Goal: Transaction & Acquisition: Download file/media

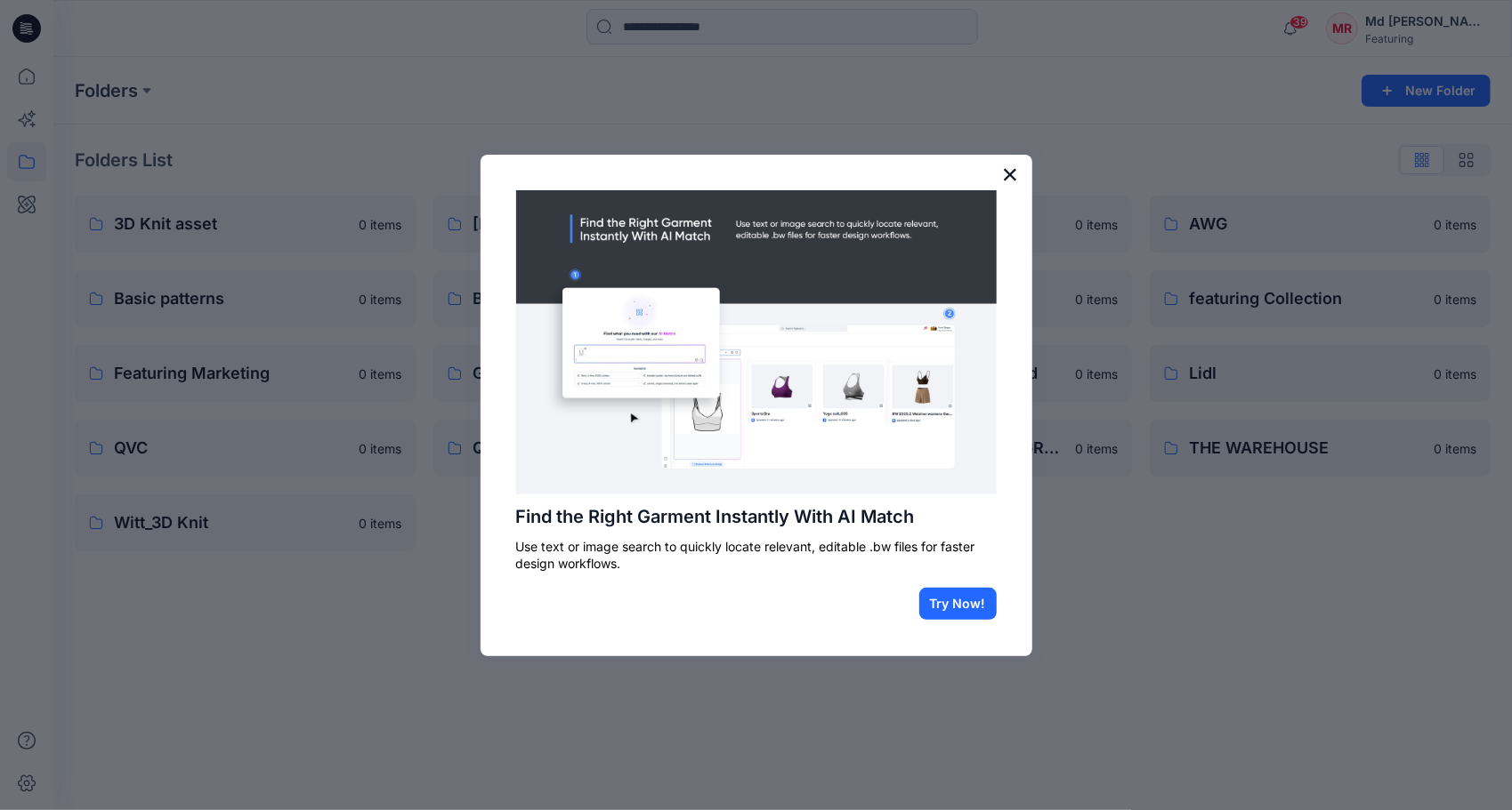
click at [1014, 171] on button "×" at bounding box center [1011, 174] width 17 height 29
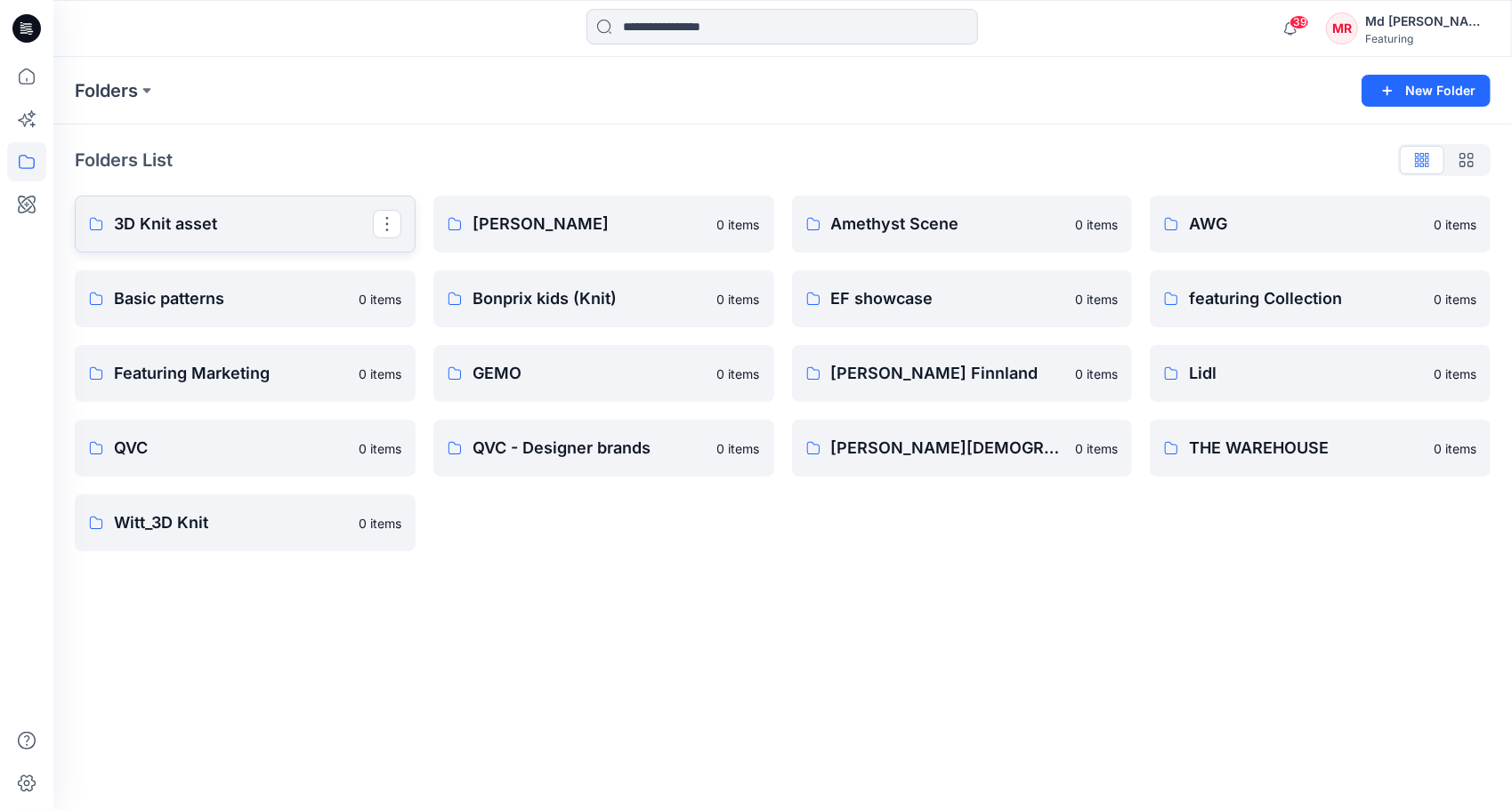
click at [234, 222] on p "3D Knit asset" at bounding box center [243, 224] width 259 height 25
click at [234, 222] on div "Folders New Folder Folders List 3D Knit asset Basic patterns 0 items Featuring …" at bounding box center [782, 433] width 1459 height 753
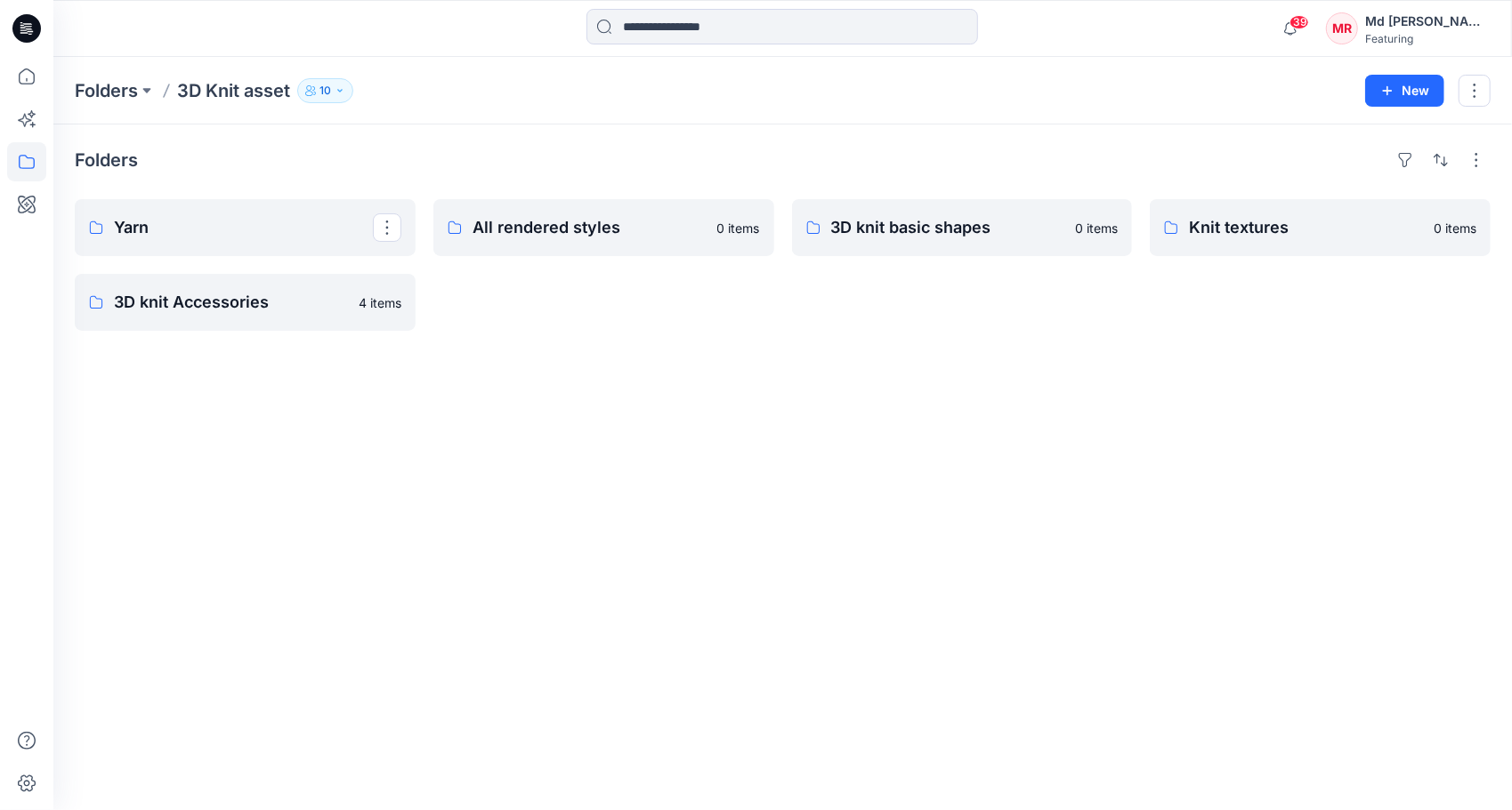
drag, startPoint x: 234, startPoint y: 222, endPoint x: 445, endPoint y: 75, distance: 257.2
click at [445, 75] on div "Folders 3D Knit asset 10 New" at bounding box center [782, 90] width 1459 height 67
click at [1234, 218] on p "Knit textures" at bounding box center [1318, 228] width 259 height 25
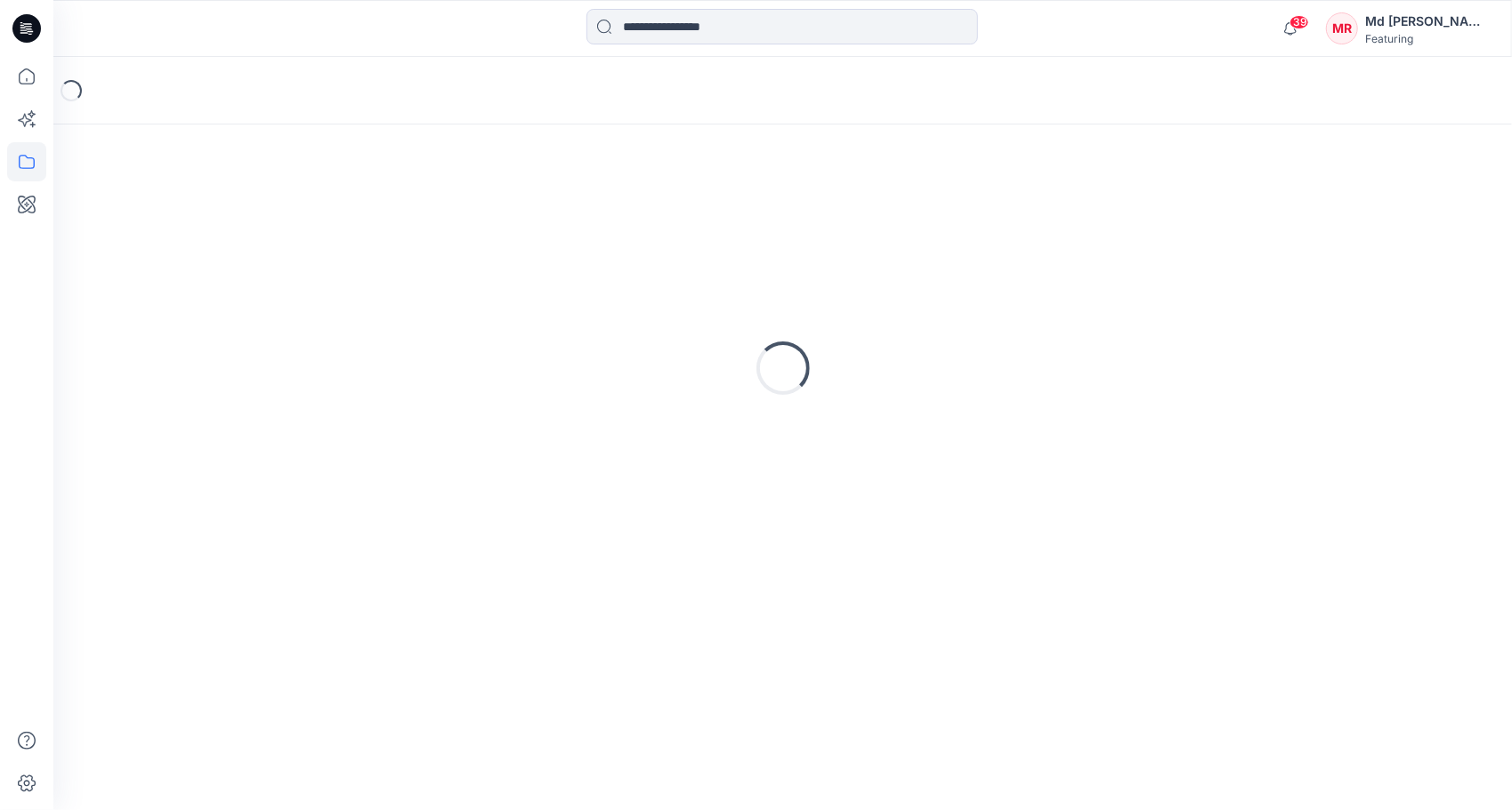
click at [1234, 218] on div "Loading..." at bounding box center [782, 368] width 1416 height 444
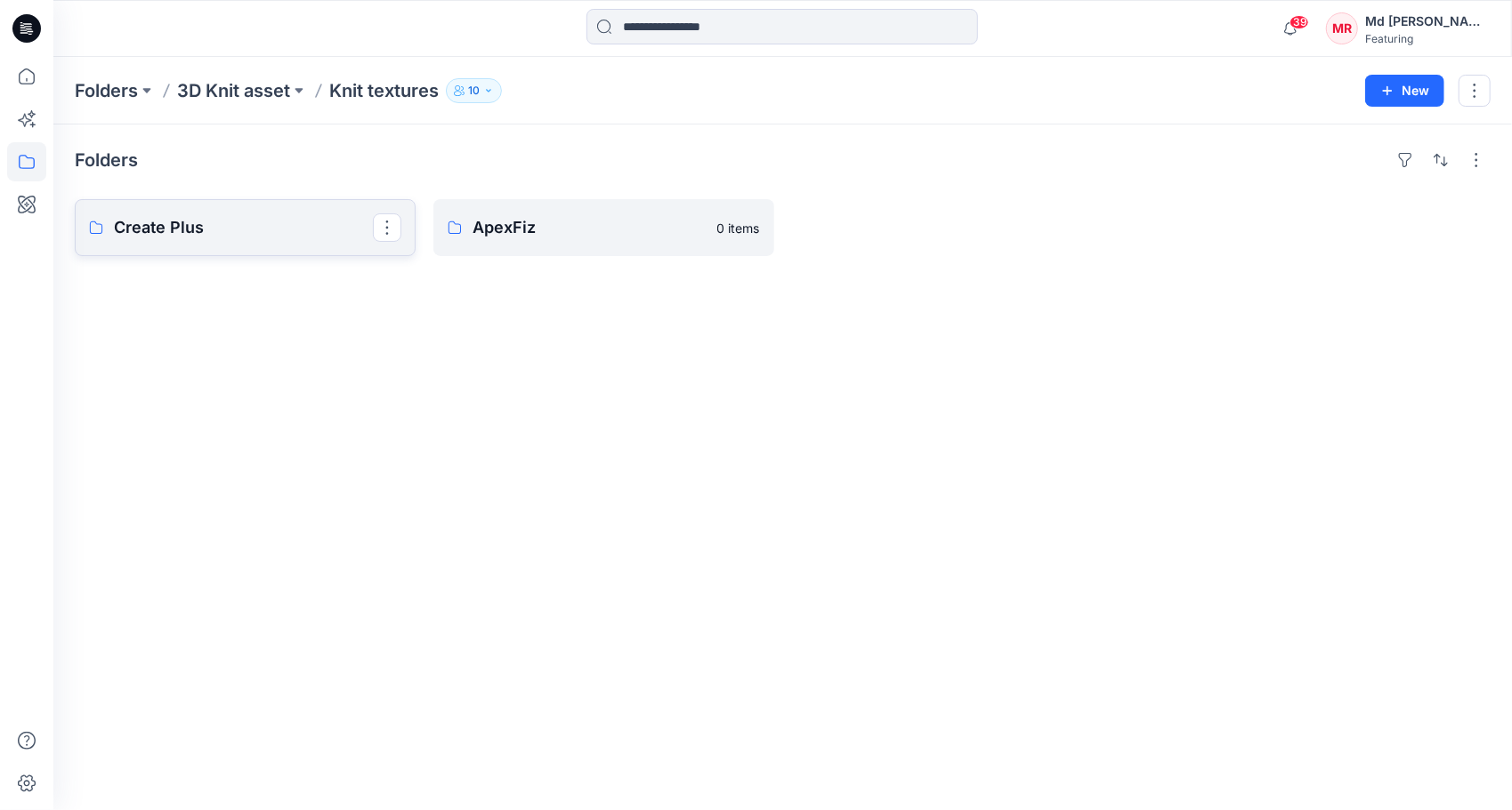
click at [234, 237] on p "Create Plus" at bounding box center [243, 228] width 259 height 25
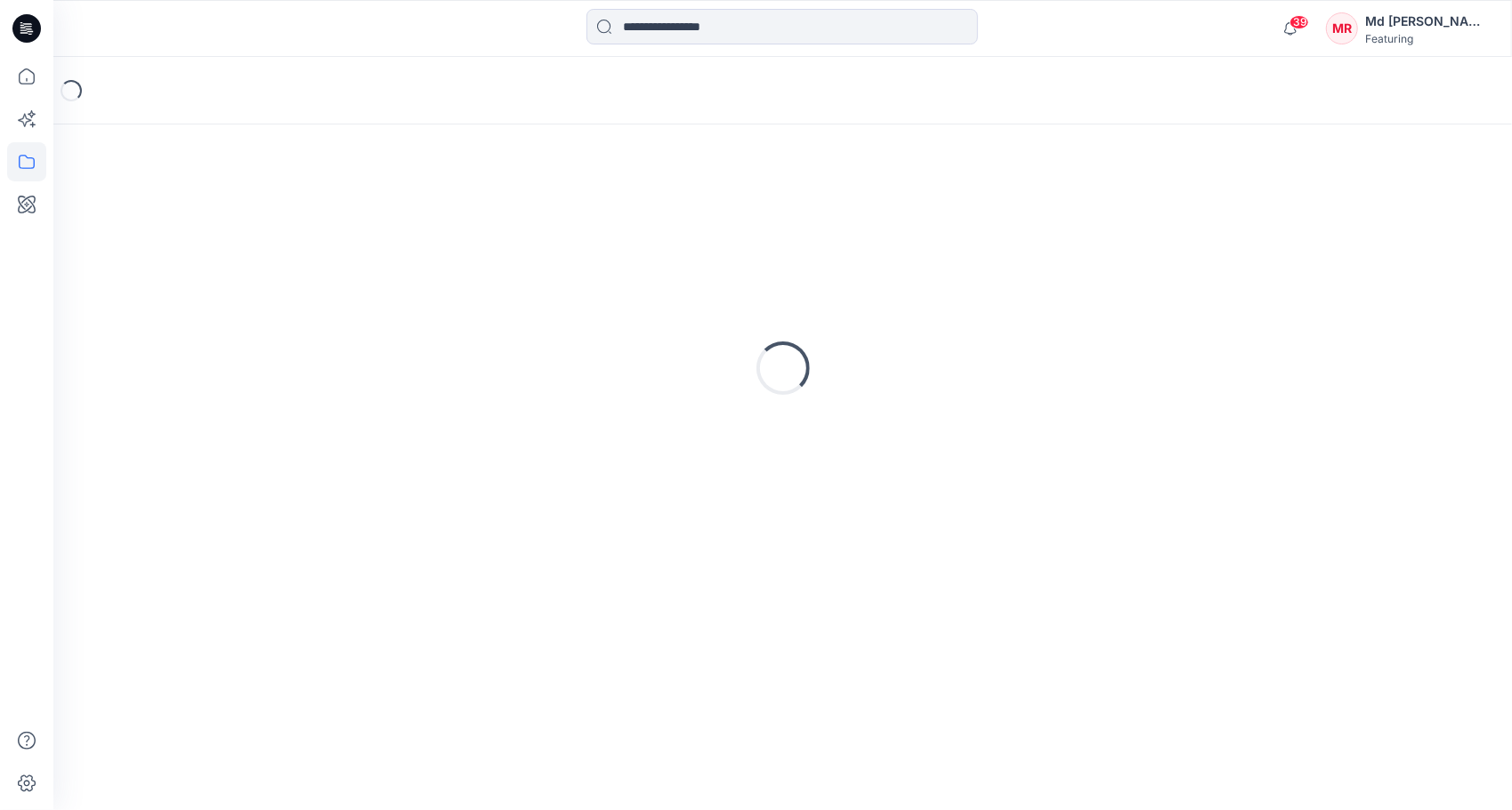
click at [234, 237] on div "Loading..." at bounding box center [782, 368] width 1416 height 444
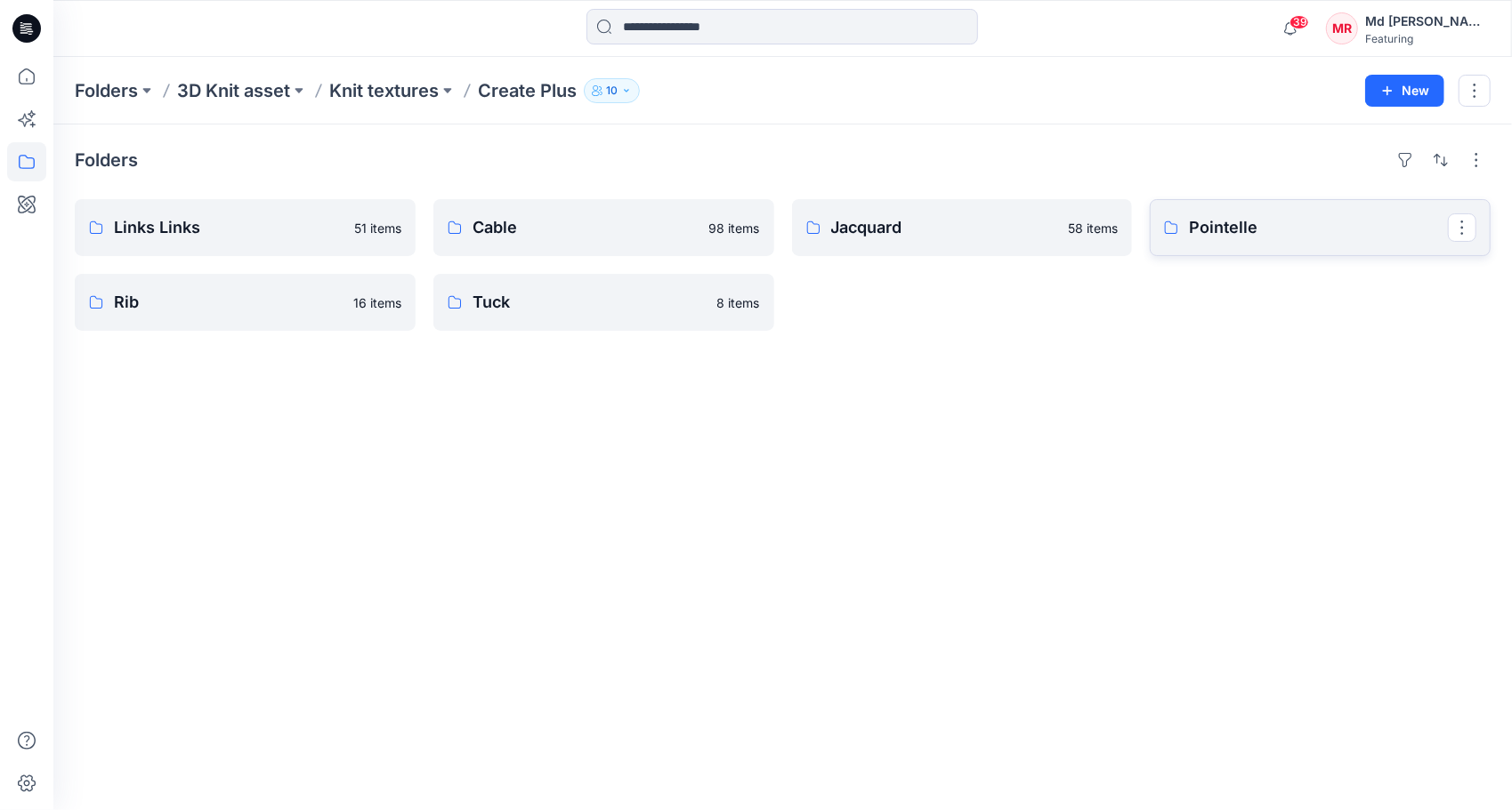
click at [1238, 224] on p "Pointelle" at bounding box center [1318, 228] width 259 height 25
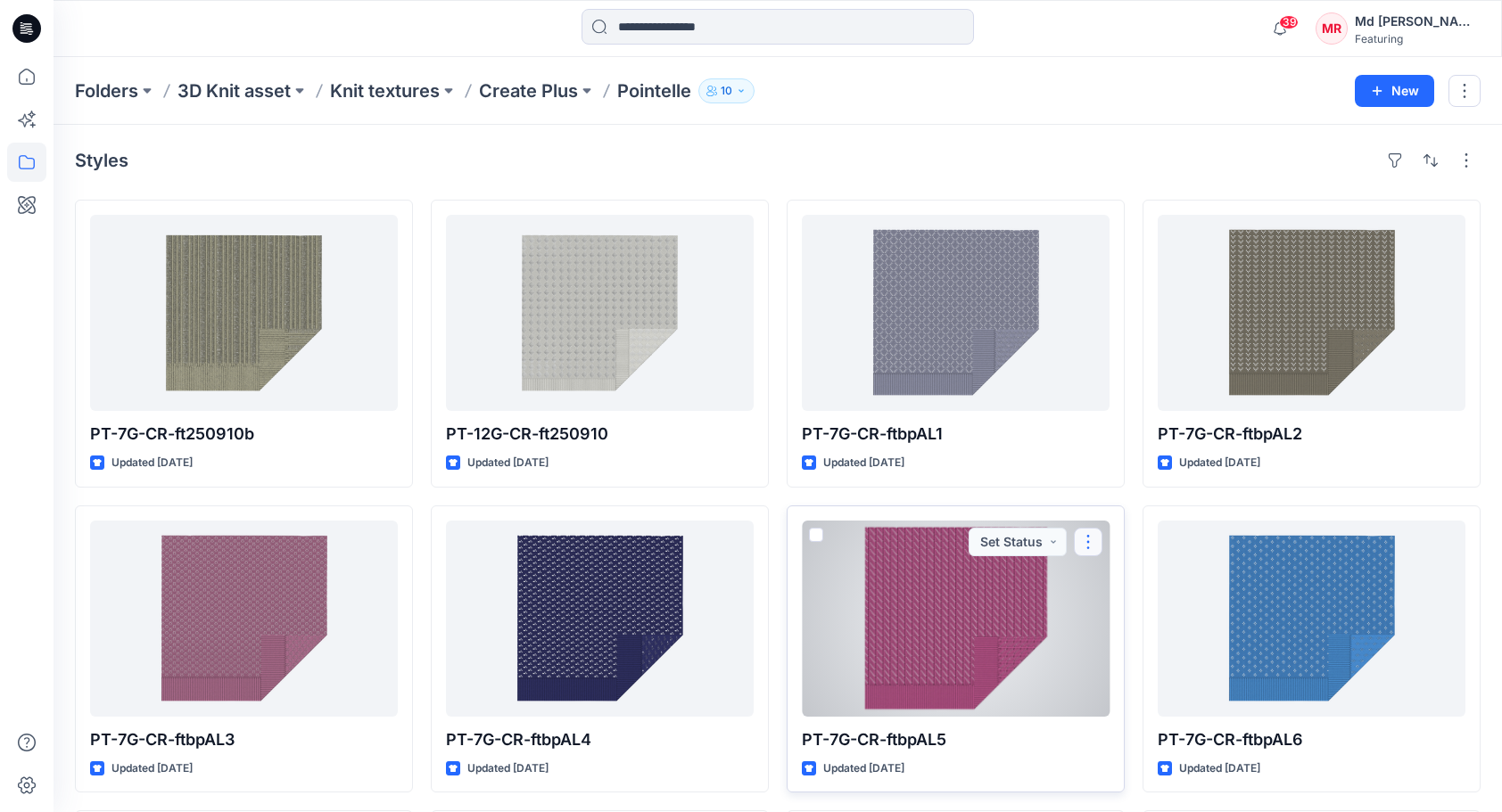
click at [1083, 542] on button "button" at bounding box center [1088, 542] width 29 height 29
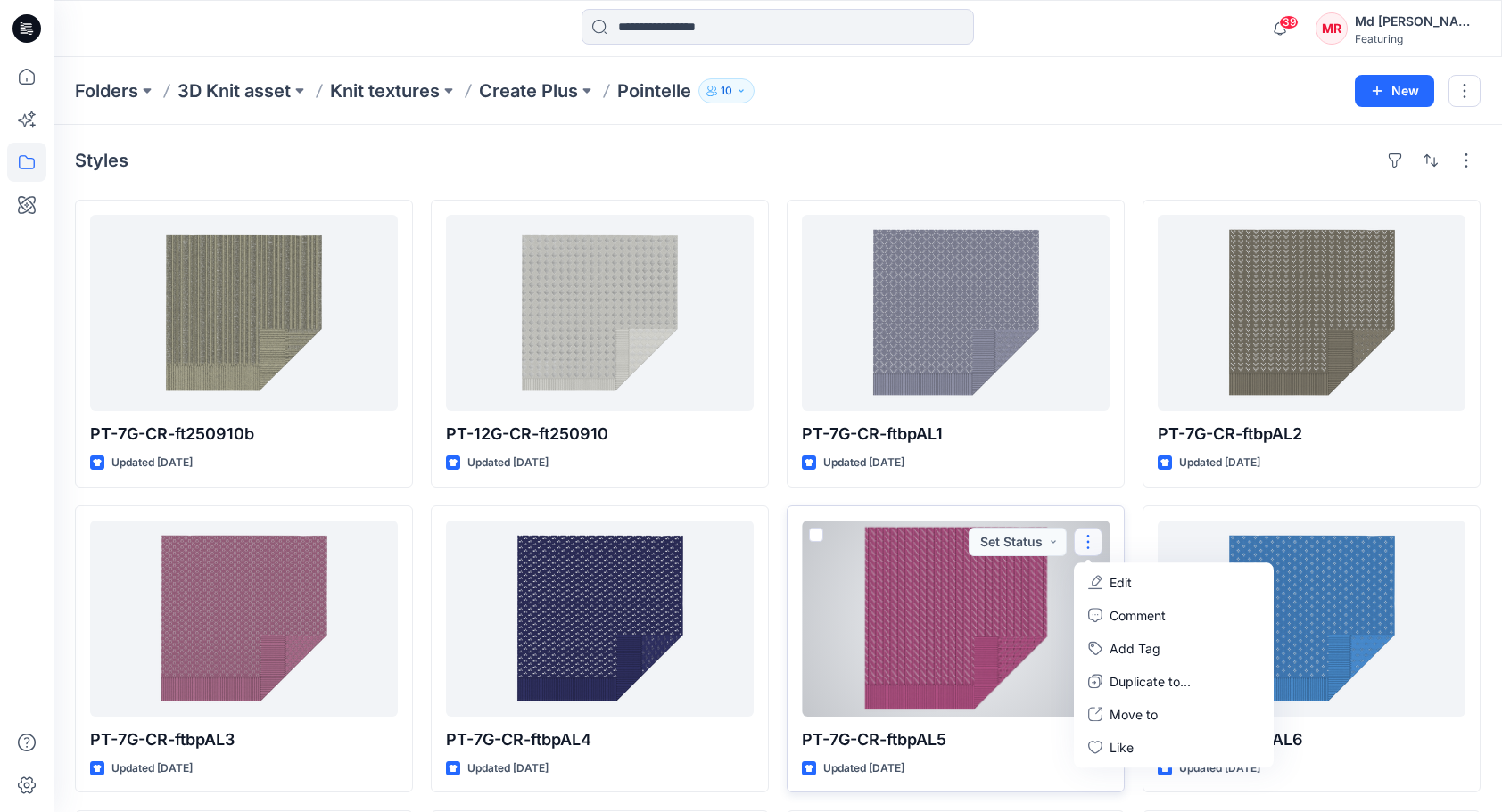
click at [956, 623] on div at bounding box center [955, 618] width 308 height 196
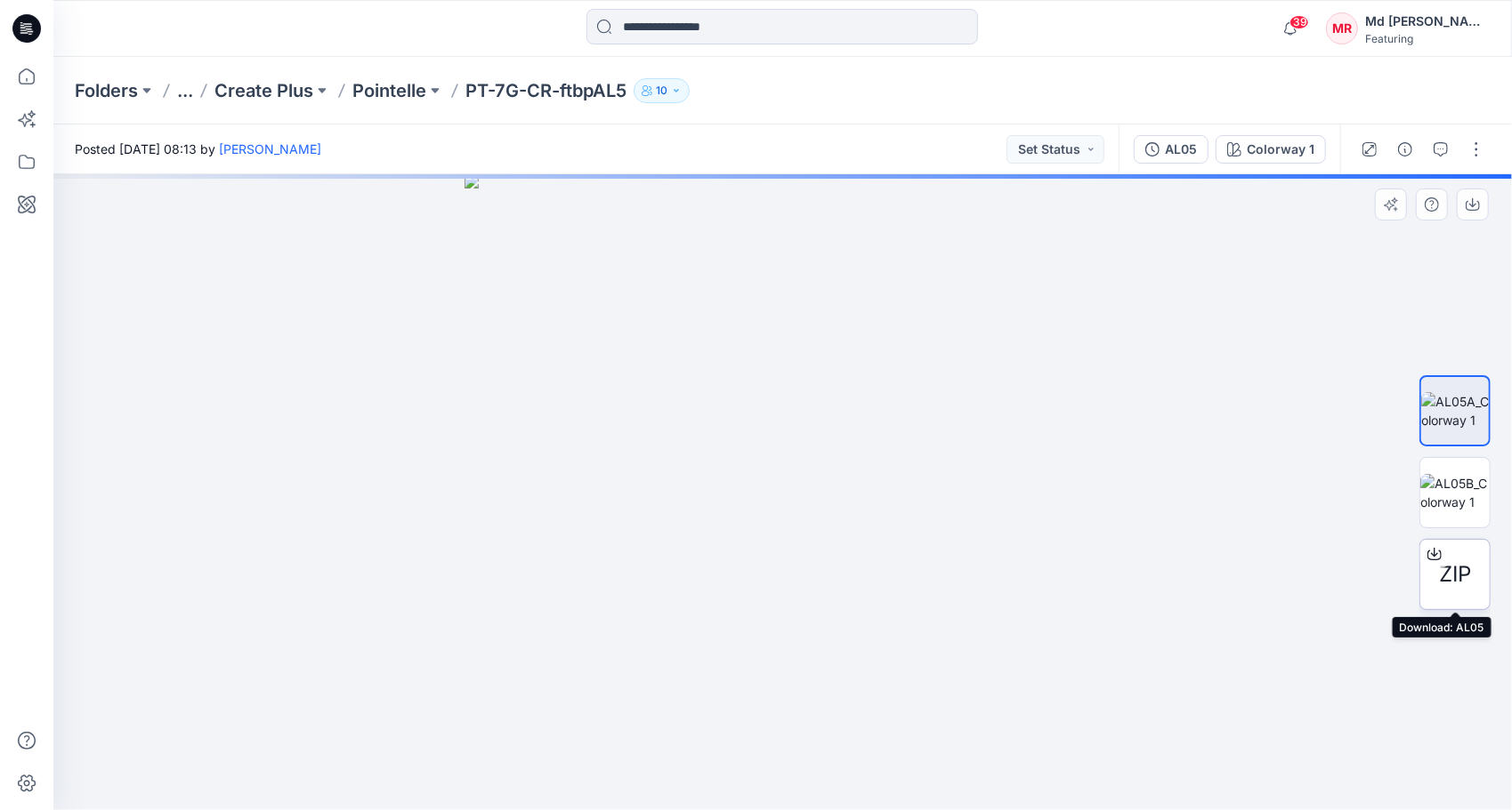
click at [1431, 549] on icon at bounding box center [1434, 554] width 14 height 14
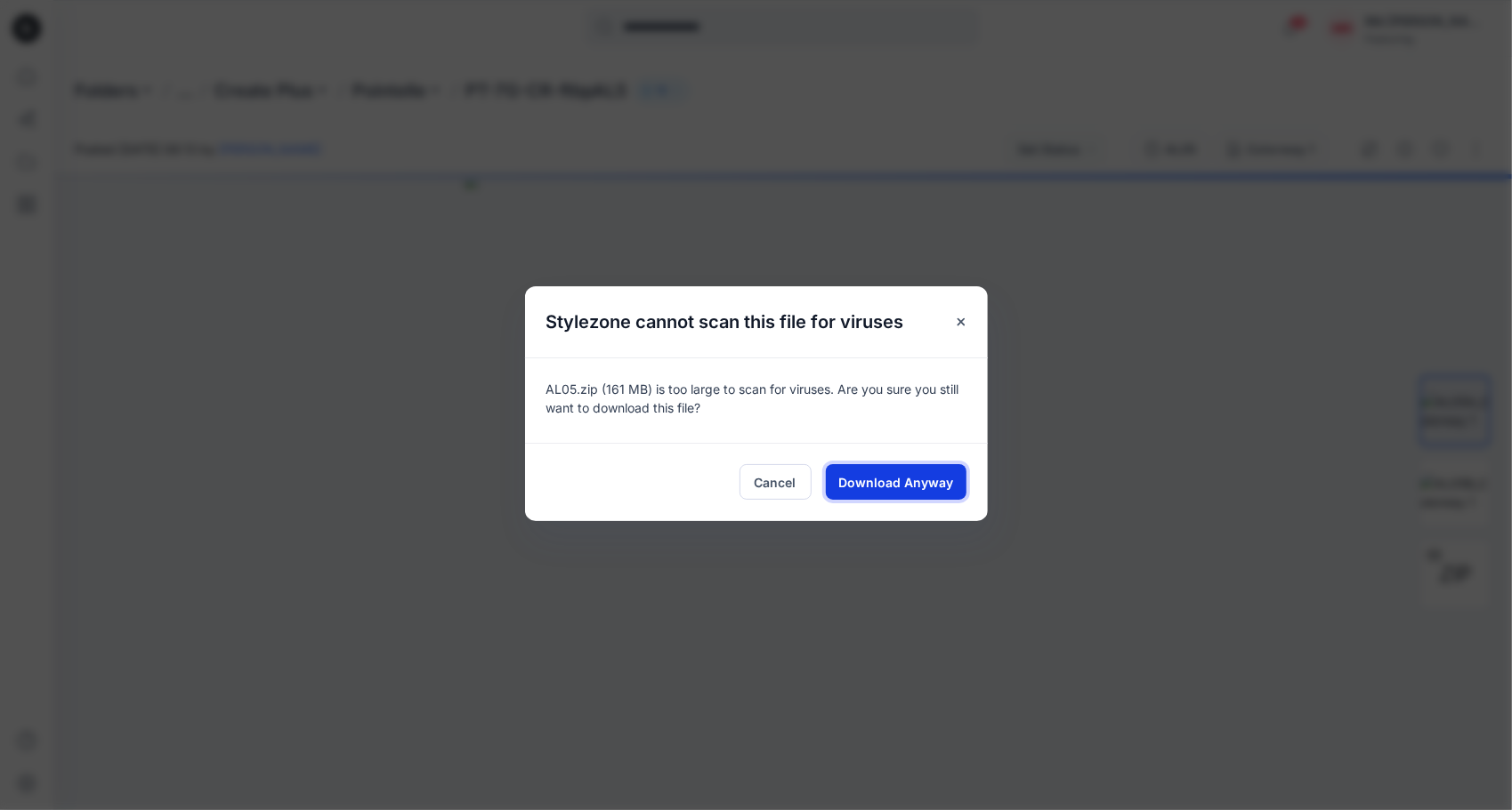
click at [904, 481] on span "Download Anyway" at bounding box center [895, 482] width 115 height 18
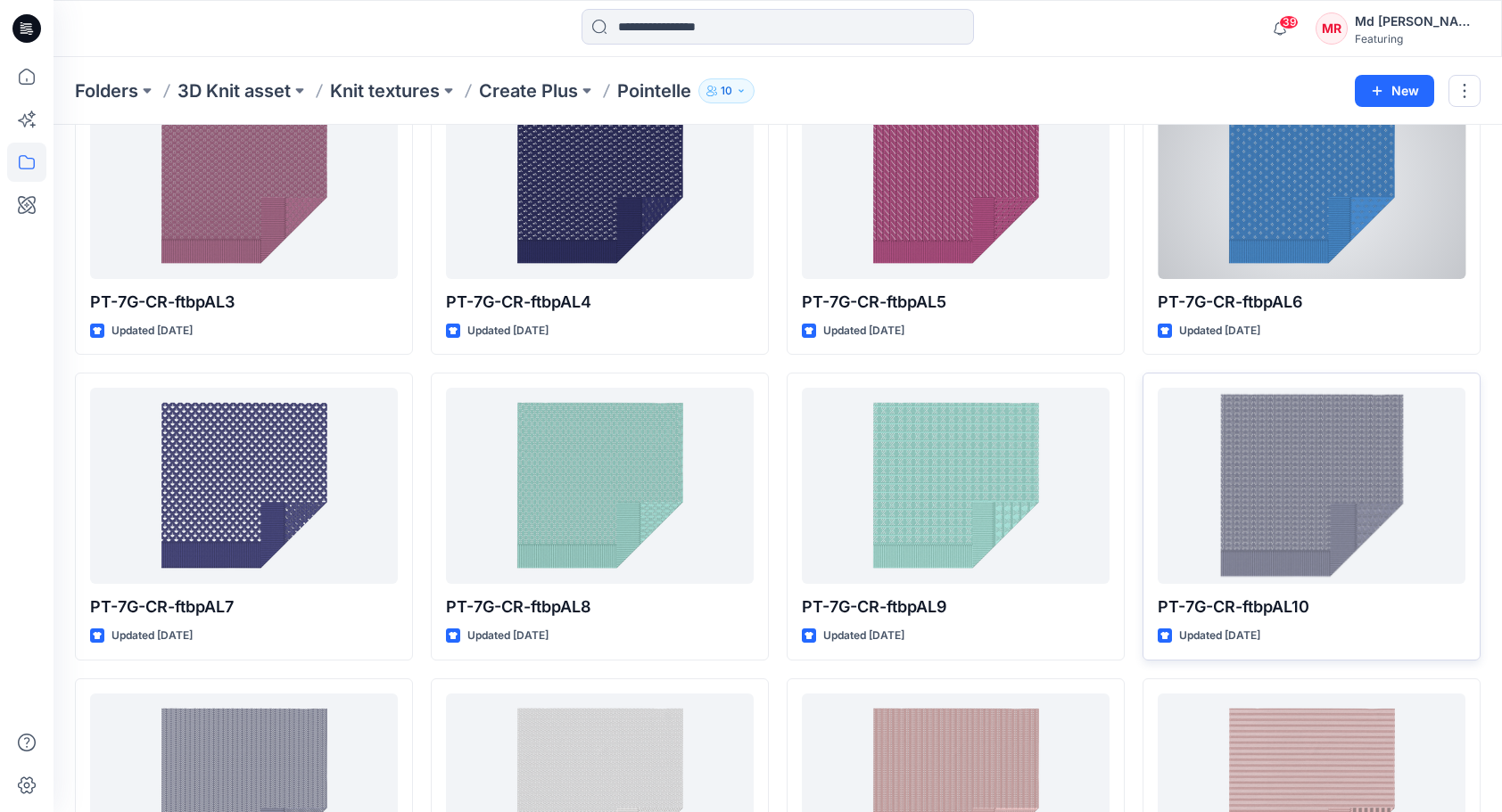
scroll to position [446, 0]
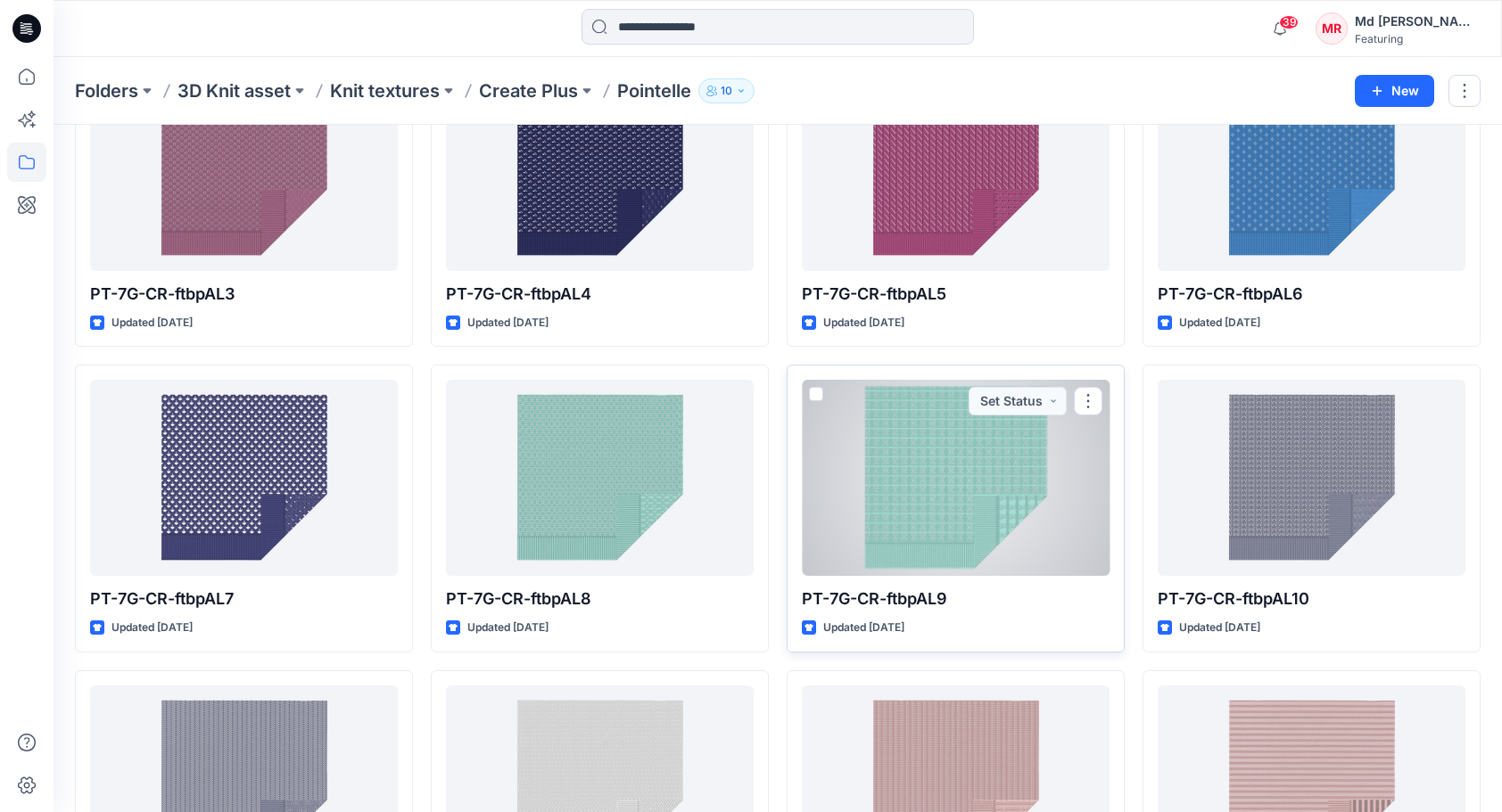
click at [981, 466] on div at bounding box center [955, 477] width 308 height 196
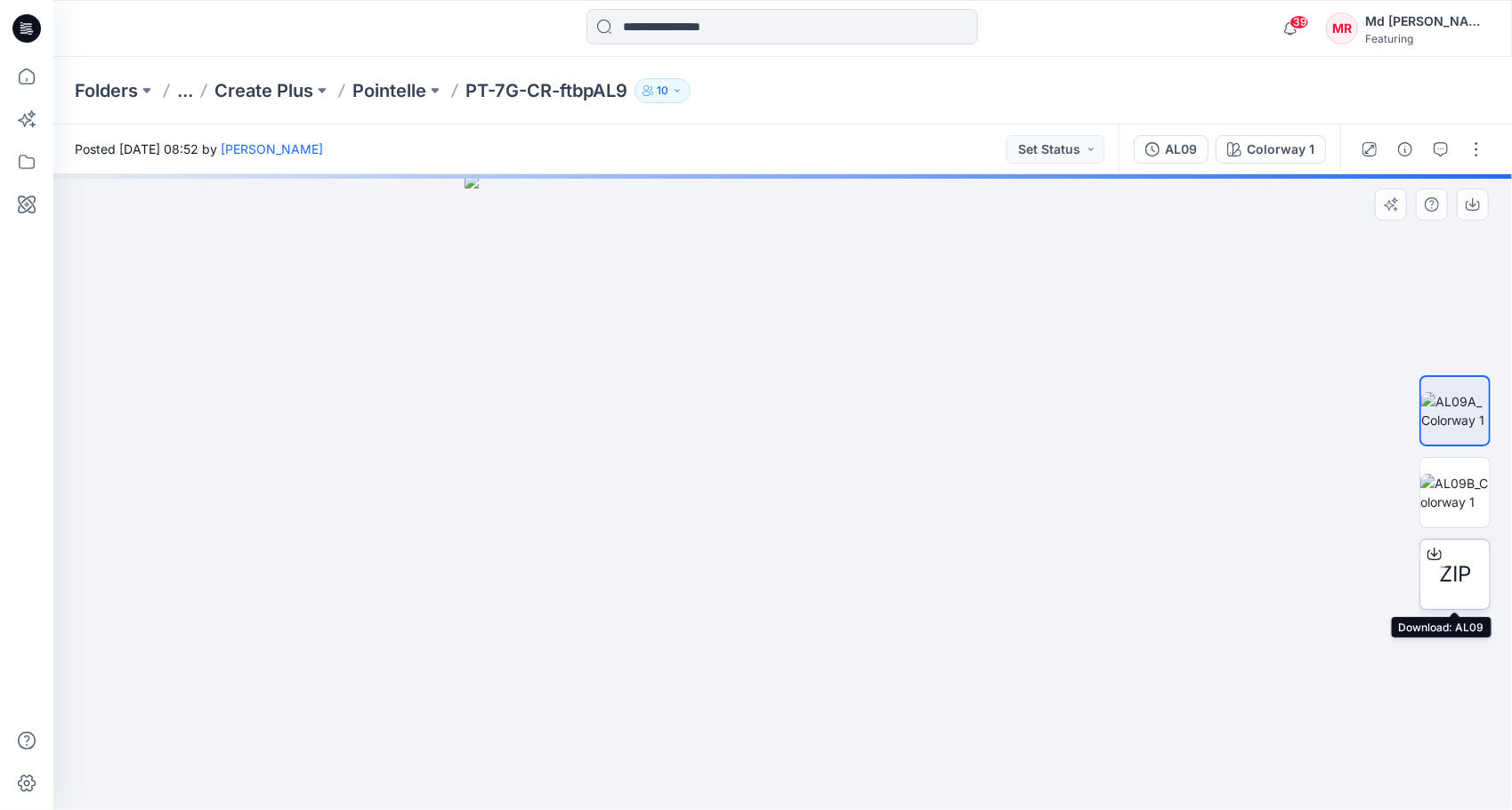
click at [1436, 555] on icon at bounding box center [1434, 554] width 14 height 14
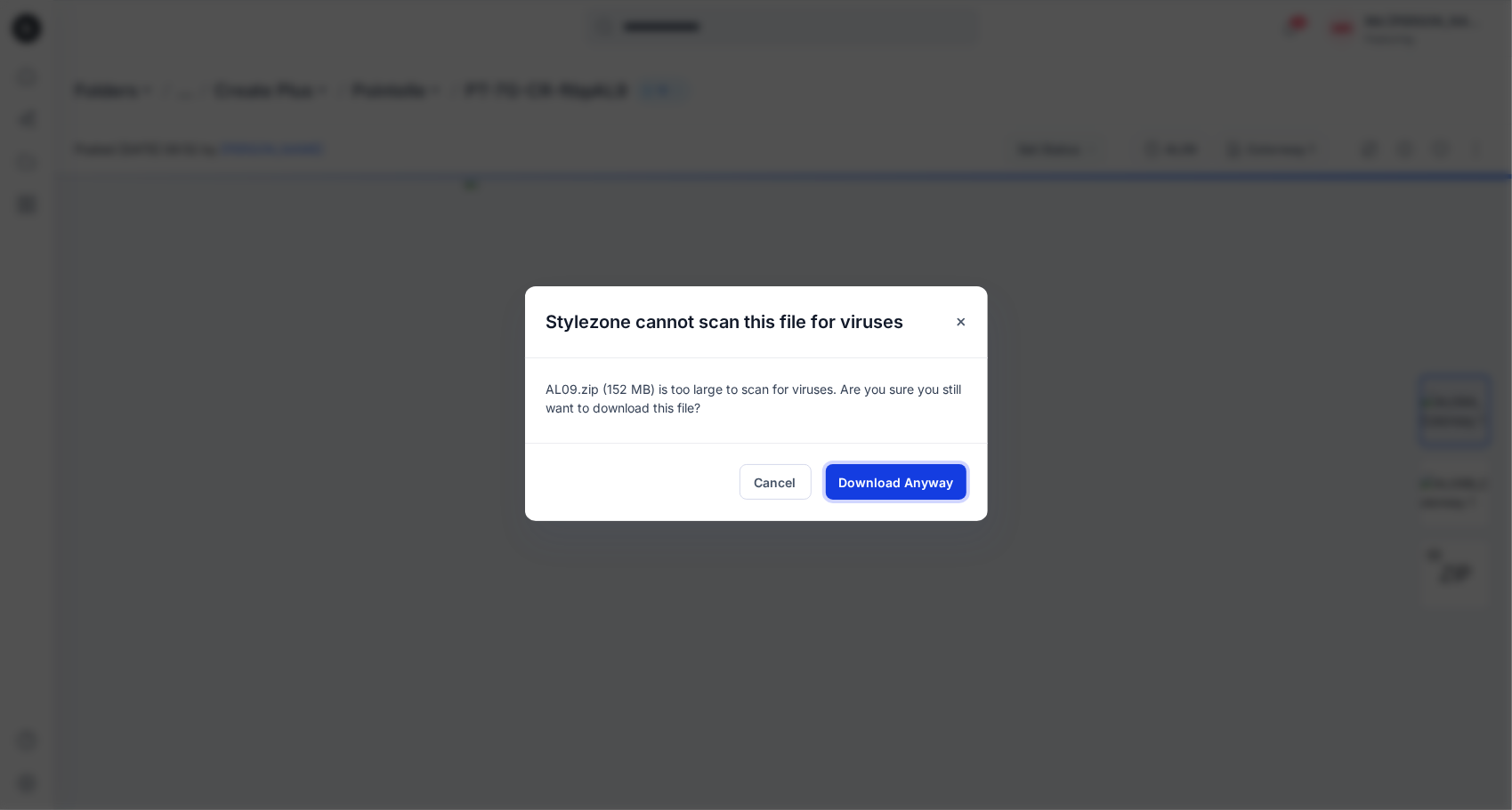
click at [930, 482] on span "Download Anyway" at bounding box center [895, 482] width 115 height 18
